Goal: Information Seeking & Learning: Learn about a topic

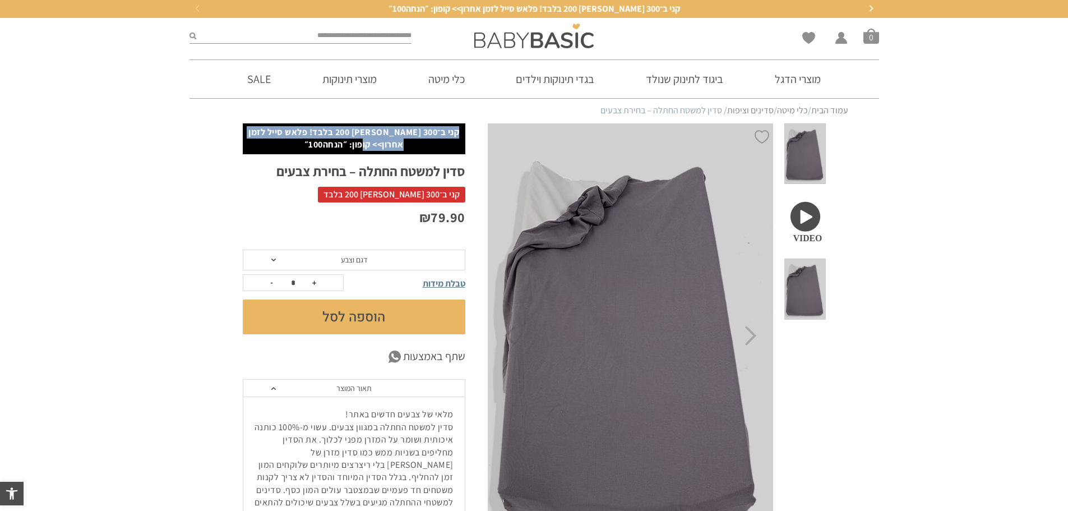
drag, startPoint x: 449, startPoint y: 133, endPoint x: 346, endPoint y: 140, distance: 103.4
click at [346, 140] on p "קני ב־300 [PERSON_NAME] 200 בלבד! פלאש סייל לזמן אחרון>> קופון: ״הנחה100״" at bounding box center [353, 138] width 211 height 25
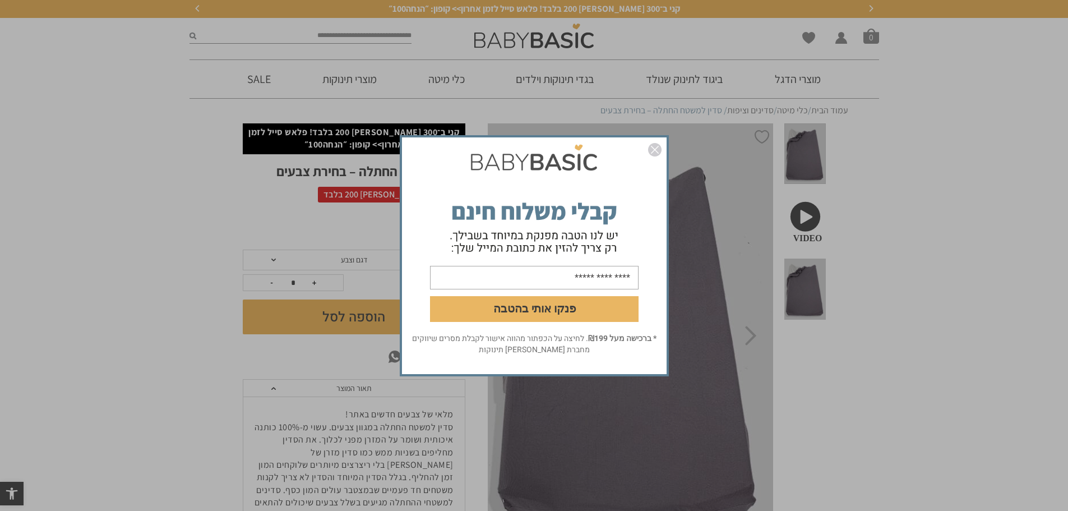
click at [655, 150] on img "סגור" at bounding box center [654, 149] width 13 height 13
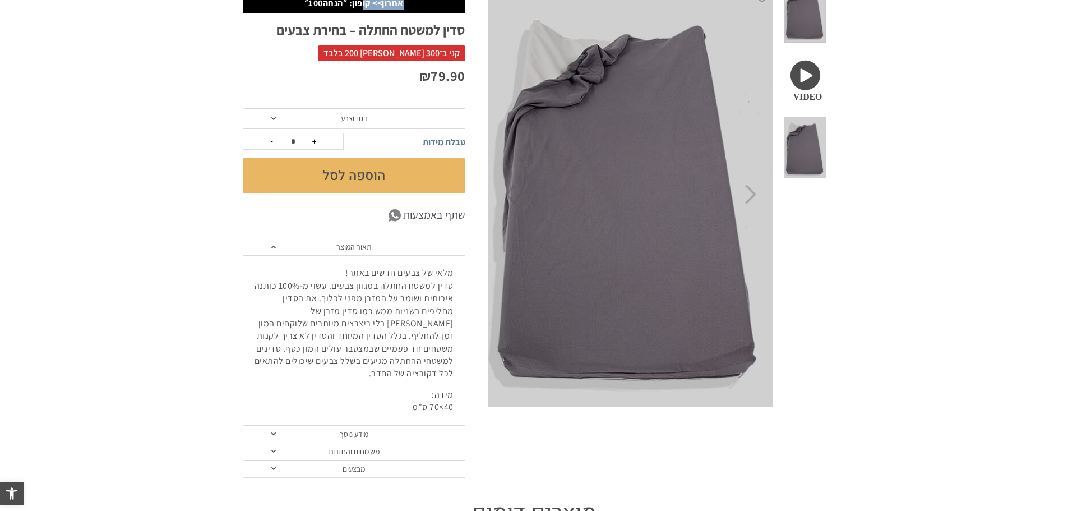
scroll to position [168, 0]
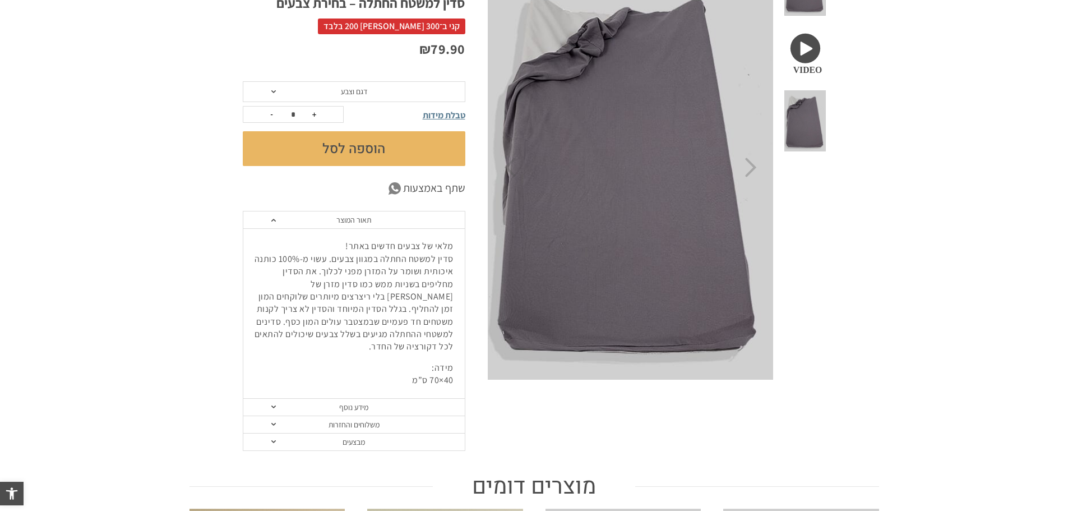
click at [361, 399] on link "מידע נוסף" at bounding box center [353, 407] width 221 height 17
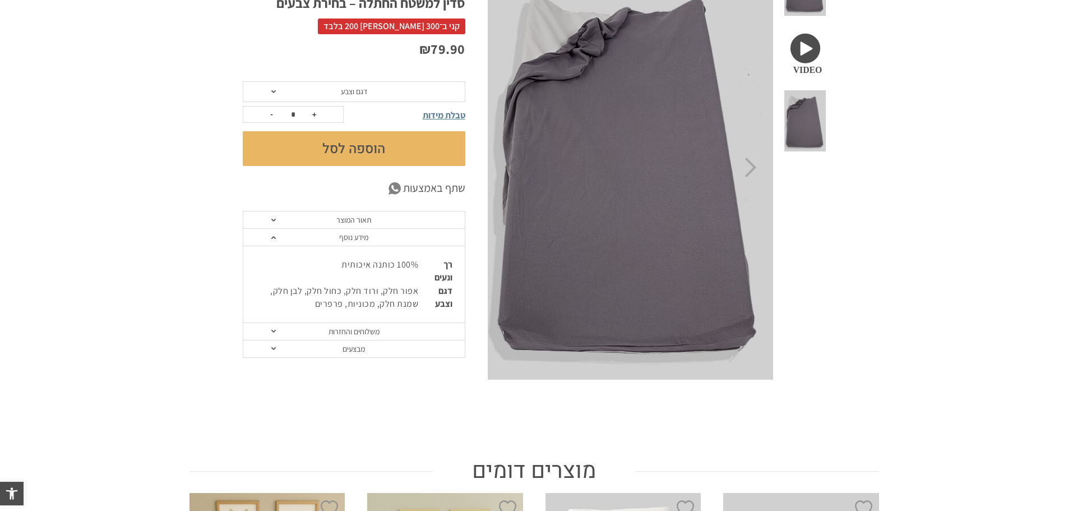
click at [330, 239] on link "מידע נוסף" at bounding box center [353, 237] width 221 height 17
click at [330, 255] on link "משלוחים והחזרות" at bounding box center [353, 254] width 221 height 17
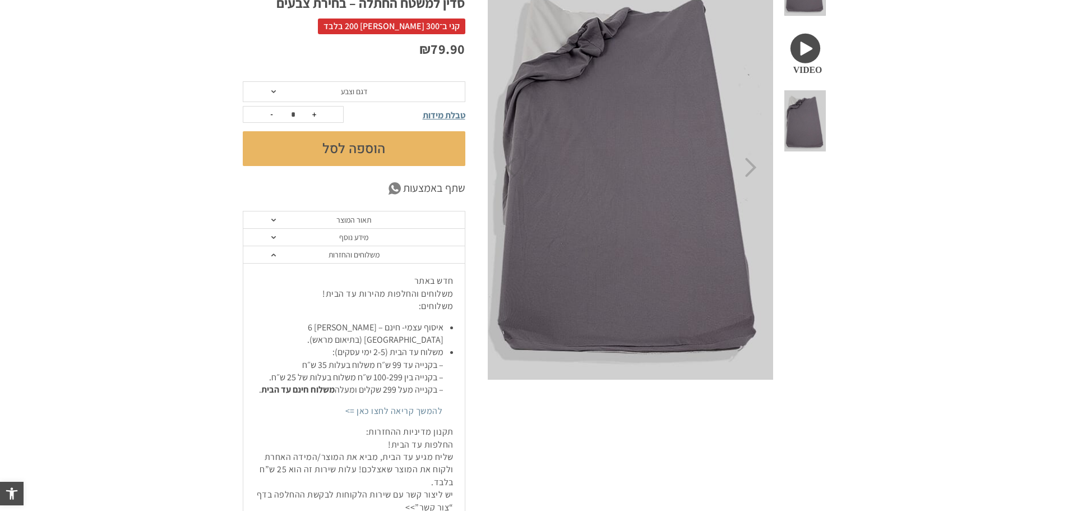
click at [330, 255] on link "משלוחים והחזרות" at bounding box center [353, 254] width 221 height 17
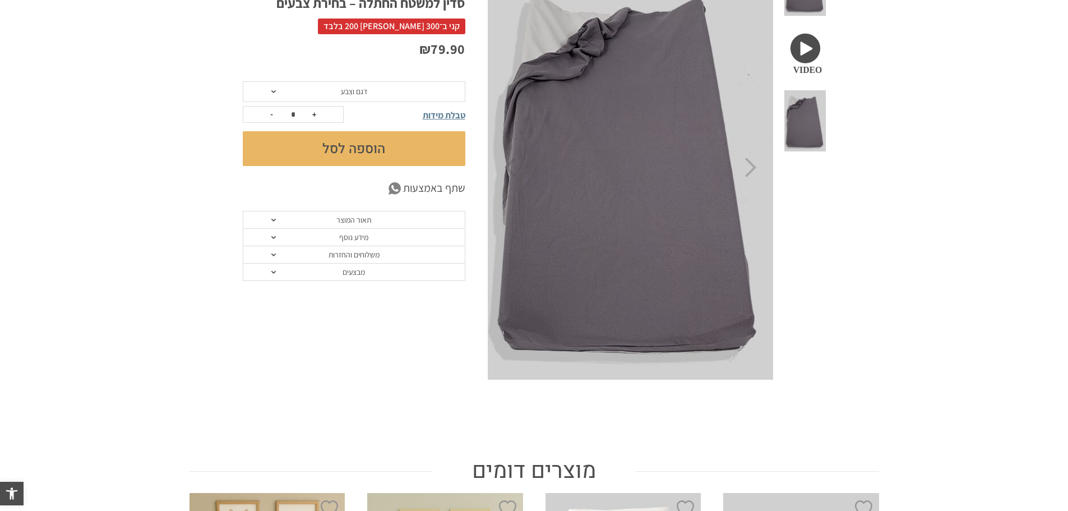
scroll to position [0, 0]
click at [336, 274] on link "מבצעים" at bounding box center [353, 271] width 221 height 17
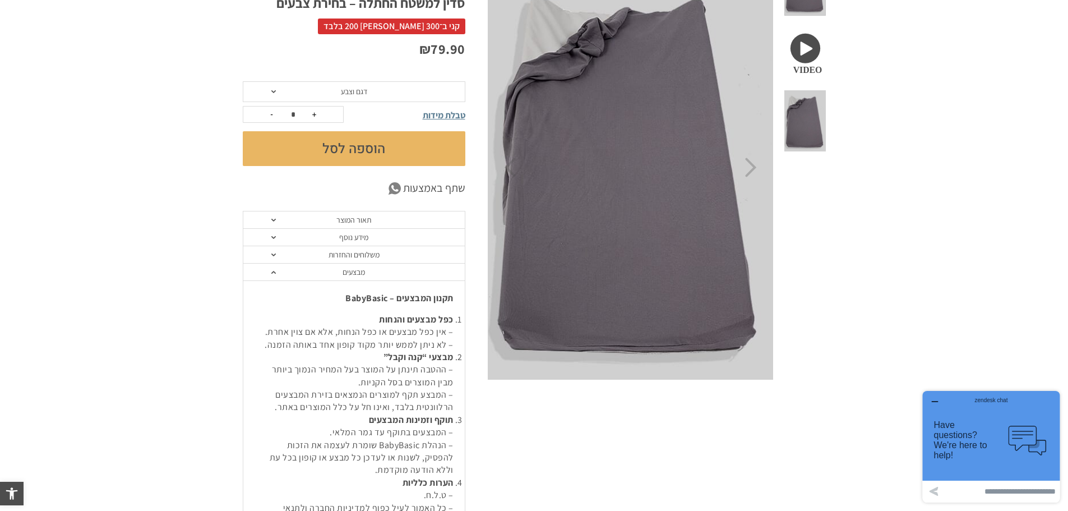
click at [337, 273] on link "מבצעים" at bounding box center [353, 271] width 221 height 17
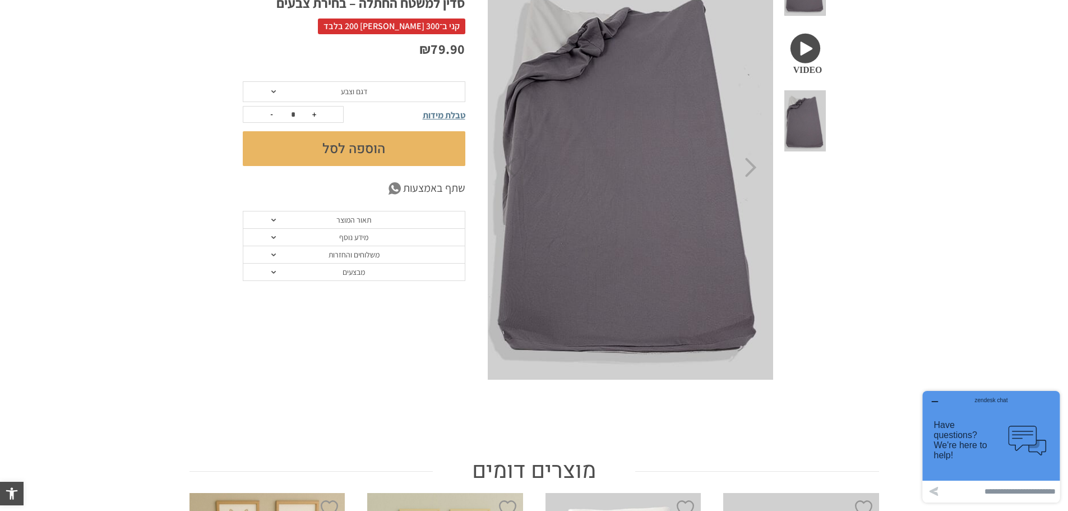
click at [358, 223] on link "תאור המוצר" at bounding box center [353, 219] width 221 height 17
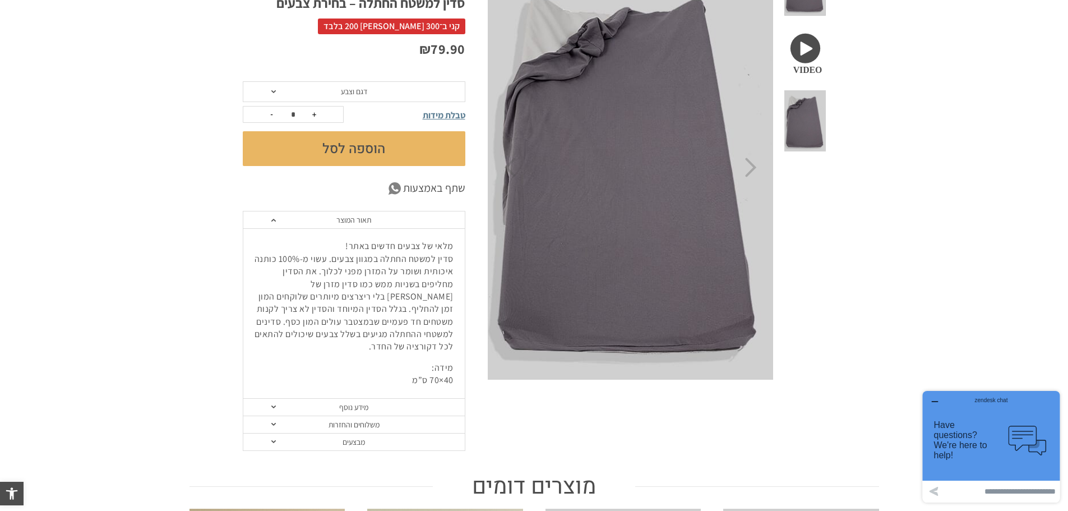
click at [358, 223] on link "תאור המוצר" at bounding box center [353, 219] width 221 height 17
